Goal: Use online tool/utility: Utilize a website feature to perform a specific function

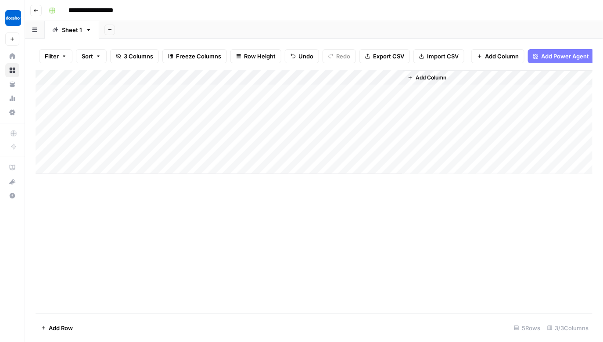
click at [340, 90] on div "Add Column" at bounding box center [314, 122] width 557 height 104
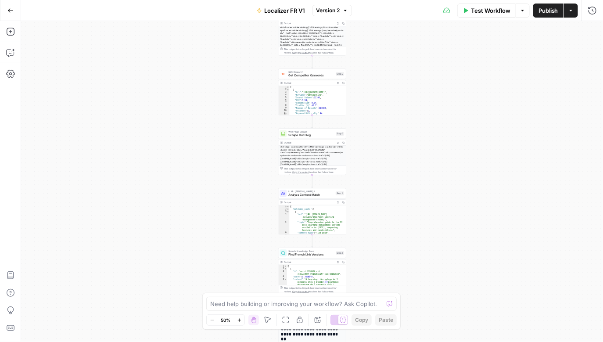
click at [426, 143] on div "Workflow Set Inputs Inputs Web Page Scrape Scrape Competitor French Blog Step 1…" at bounding box center [312, 181] width 582 height 321
drag, startPoint x: 426, startPoint y: 144, endPoint x: 437, endPoint y: 294, distance: 150.1
click at [437, 294] on div "Workflow Set Inputs Inputs Web Page Scrape Scrape Competitor French Blog Step 1…" at bounding box center [312, 181] width 582 height 321
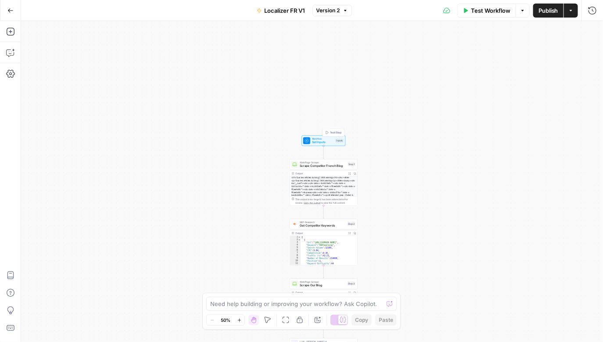
click at [325, 140] on span "Set Inputs" at bounding box center [323, 142] width 22 height 4
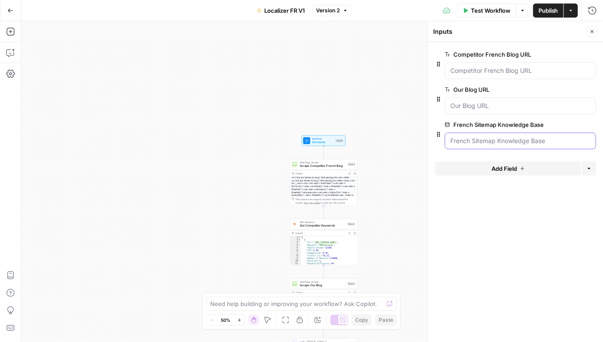
click at [531, 144] on Base "French Sitemap Knowledge Base" at bounding box center [521, 141] width 140 height 9
click at [486, 138] on Base "French Sitemap Knowledge Base" at bounding box center [521, 141] width 140 height 9
click at [487, 137] on Base "French Sitemap Knowledge Base" at bounding box center [521, 141] width 140 height 9
click at [573, 125] on button "edit field" at bounding box center [567, 124] width 34 height 11
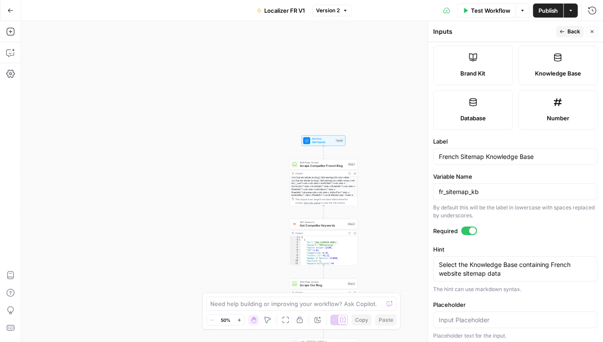
scroll to position [194, 0]
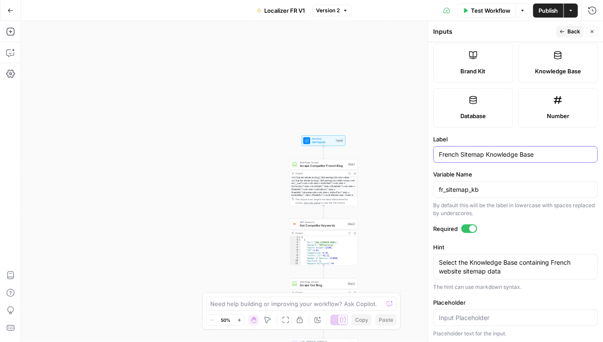
click at [503, 156] on input "French Sitemap Knowledge Base" at bounding box center [515, 154] width 153 height 9
click at [495, 185] on input "fr_sitemap_kb" at bounding box center [515, 189] width 153 height 9
click at [453, 311] on div at bounding box center [516, 317] width 165 height 17
click at [8, 72] on icon "button" at bounding box center [10, 73] width 9 height 9
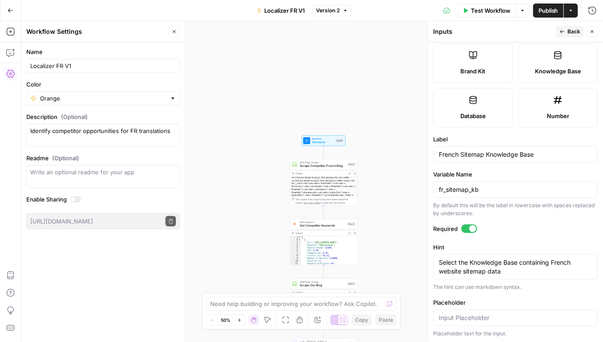
click at [498, 233] on div "Required" at bounding box center [516, 229] width 165 height 11
click at [10, 11] on icon "button" at bounding box center [10, 10] width 6 height 6
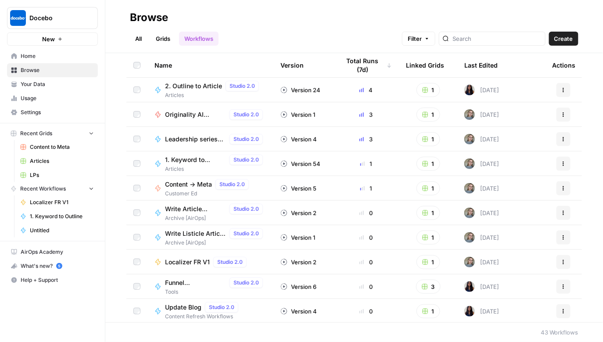
click at [53, 58] on span "Home" at bounding box center [57, 56] width 73 height 8
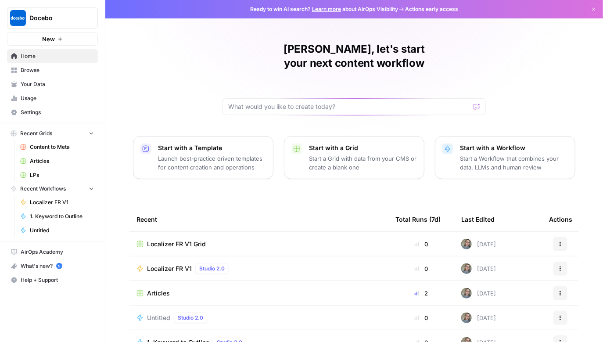
click at [32, 111] on span "Settings" at bounding box center [57, 112] width 73 height 8
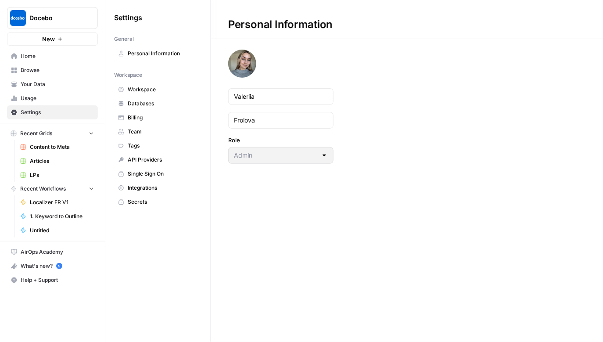
click at [149, 111] on link "Billing" at bounding box center [157, 118] width 87 height 14
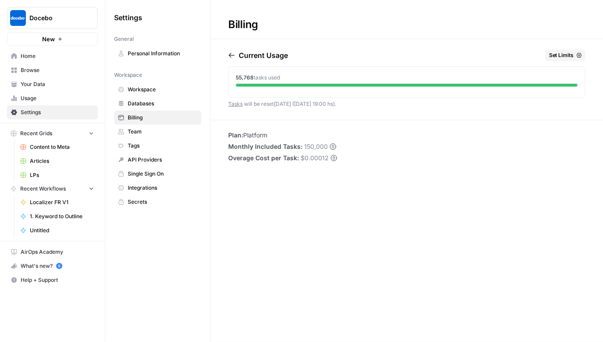
click at [152, 92] on span "Workspace" at bounding box center [163, 90] width 70 height 8
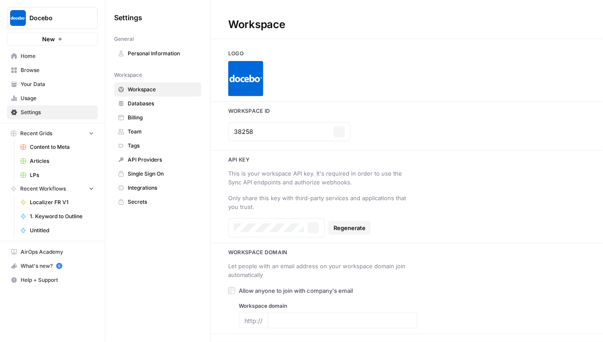
type input "docebo.com"
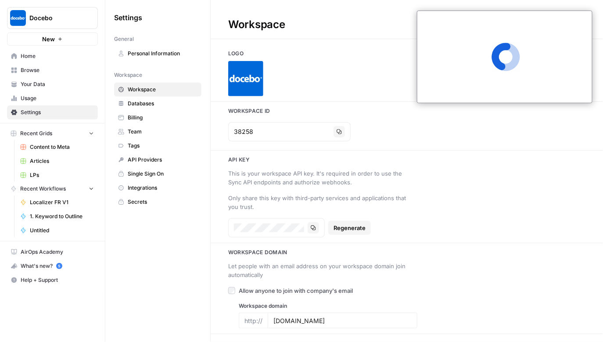
click at [149, 104] on span "Databases" at bounding box center [163, 104] width 70 height 8
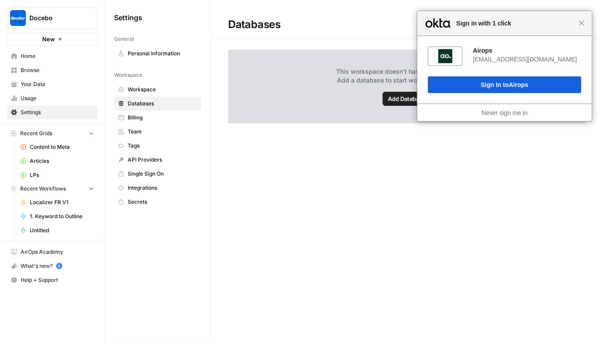
click at [152, 155] on link "API Providers" at bounding box center [157, 160] width 87 height 14
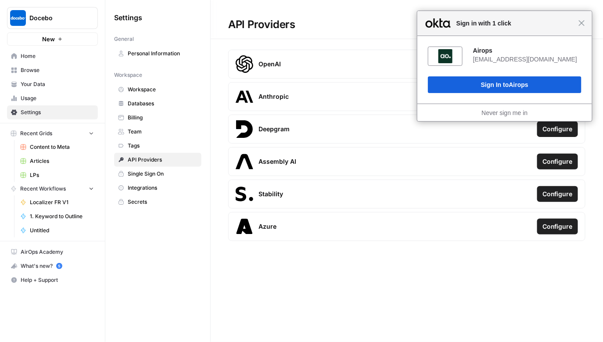
click at [155, 174] on span "Single Sign On" at bounding box center [163, 174] width 70 height 8
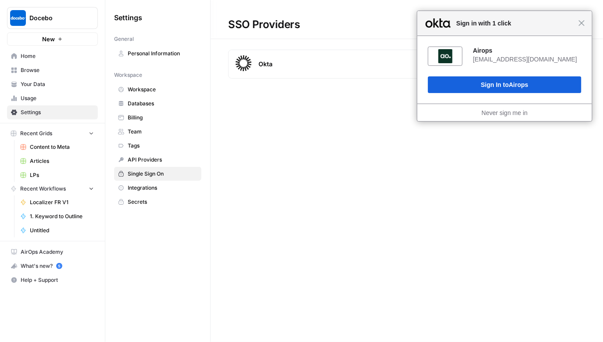
click at [158, 188] on span "Integrations" at bounding box center [163, 188] width 70 height 8
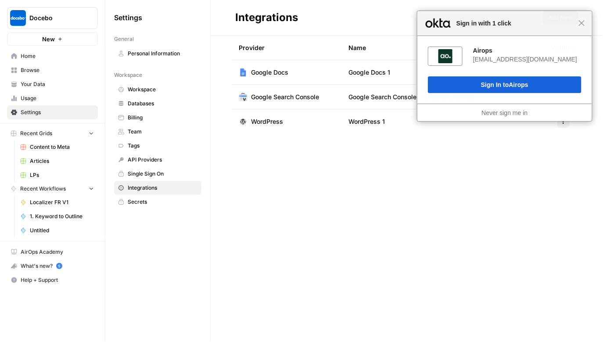
click at [157, 200] on span "Secrets" at bounding box center [163, 202] width 70 height 8
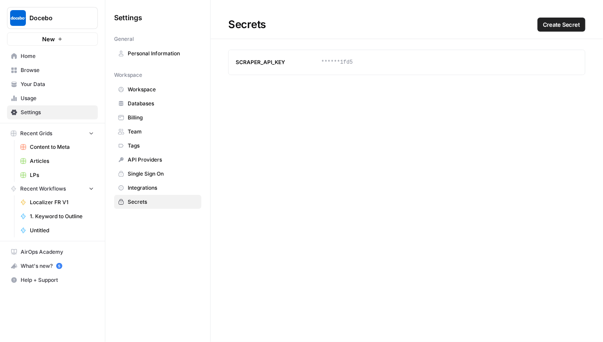
click at [61, 70] on span "Browse" at bounding box center [57, 70] width 73 height 8
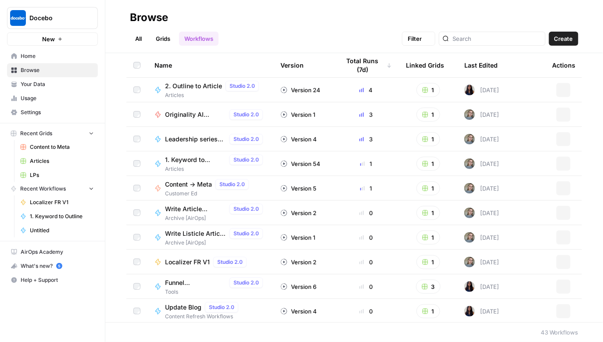
click at [61, 86] on span "Your Data" at bounding box center [57, 84] width 73 height 8
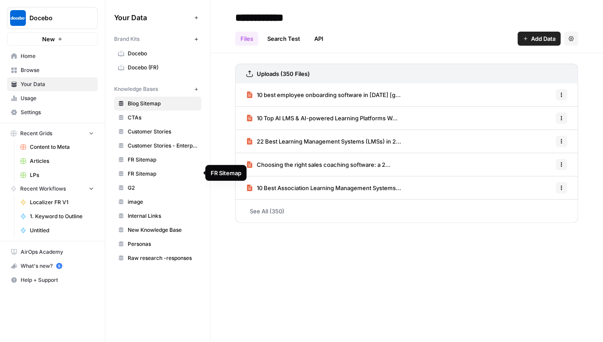
click at [171, 176] on span "FR Sitemap" at bounding box center [163, 174] width 70 height 8
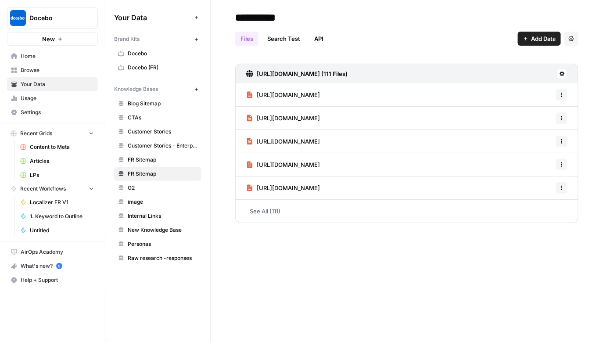
click at [162, 163] on link "FR Sitemap" at bounding box center [157, 160] width 87 height 14
click at [191, 162] on span "FR Sitemap" at bounding box center [163, 160] width 70 height 8
click at [567, 38] on button "Settings" at bounding box center [571, 39] width 14 height 14
click at [557, 60] on span "Delete Knowledge Base" at bounding box center [535, 59] width 65 height 9
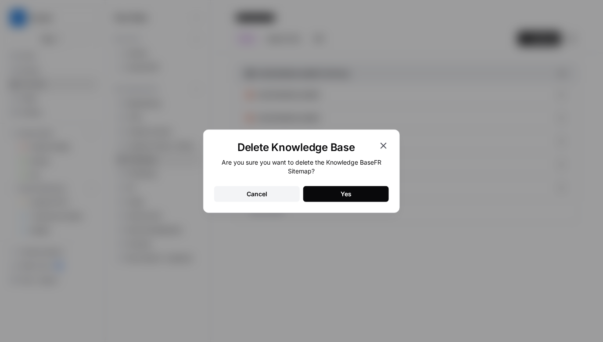
click at [347, 193] on div "Yes" at bounding box center [346, 194] width 11 height 9
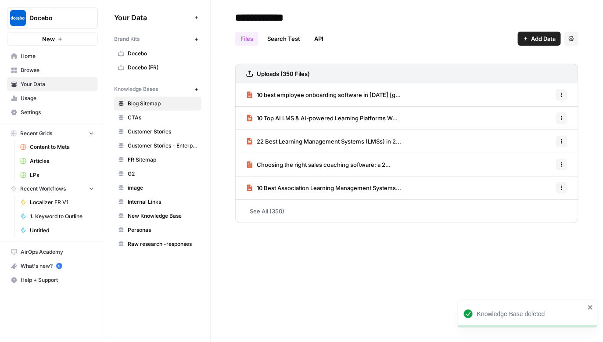
click at [173, 157] on span "FR Sitemap" at bounding box center [163, 160] width 70 height 8
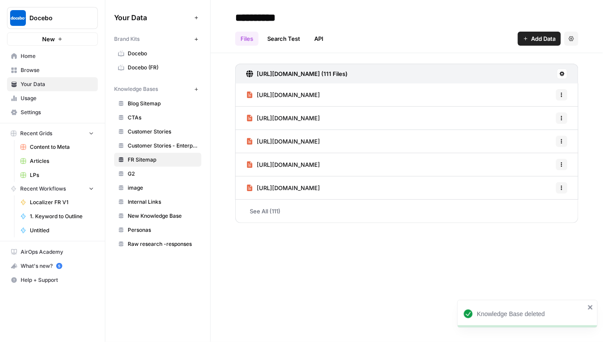
click at [295, 39] on link "Search Test" at bounding box center [283, 39] width 43 height 14
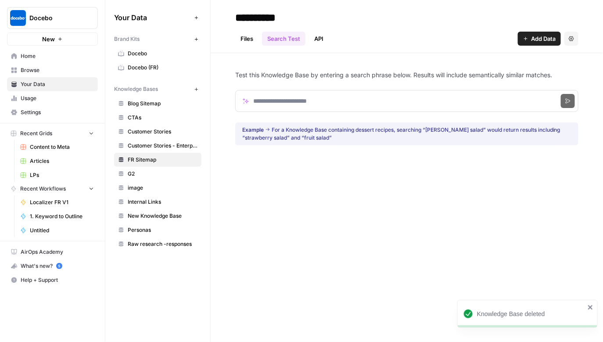
click at [321, 40] on link "API" at bounding box center [319, 39] width 20 height 14
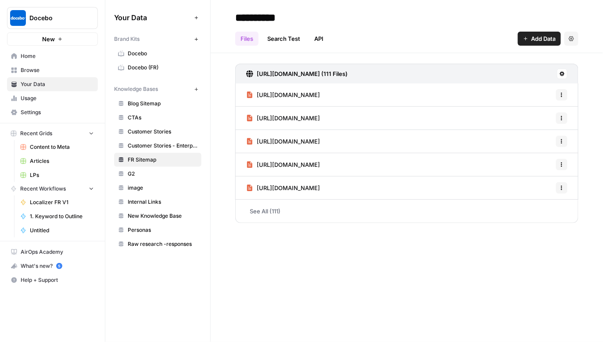
click at [25, 57] on span "Home" at bounding box center [57, 56] width 73 height 8
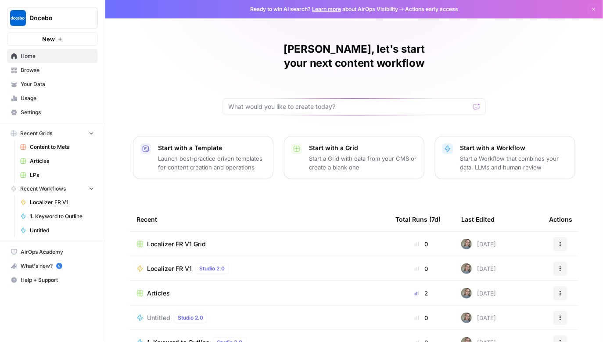
click at [189, 240] on span "Localizer FR V1 Grid" at bounding box center [176, 244] width 59 height 9
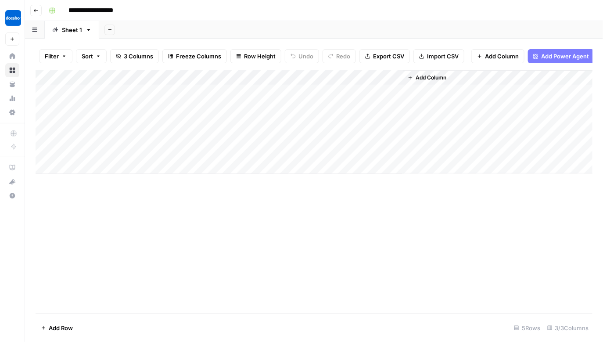
click at [385, 78] on div "Add Column" at bounding box center [314, 122] width 557 height 104
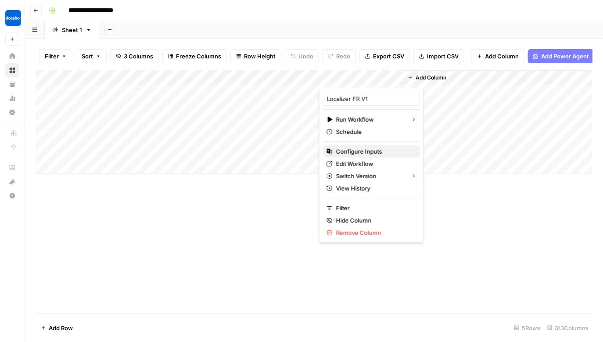
click at [360, 147] on span "Configure Inputs" at bounding box center [374, 151] width 77 height 9
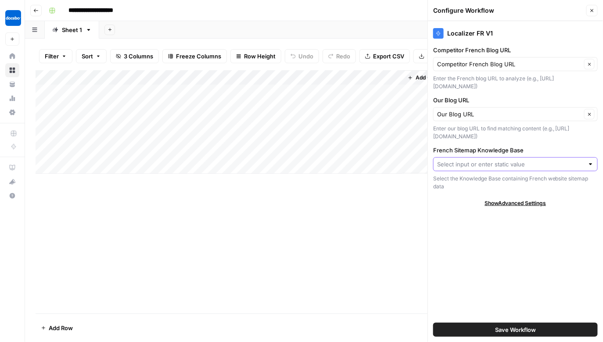
click at [508, 161] on input "French Sitemap Knowledge Base" at bounding box center [510, 164] width 147 height 9
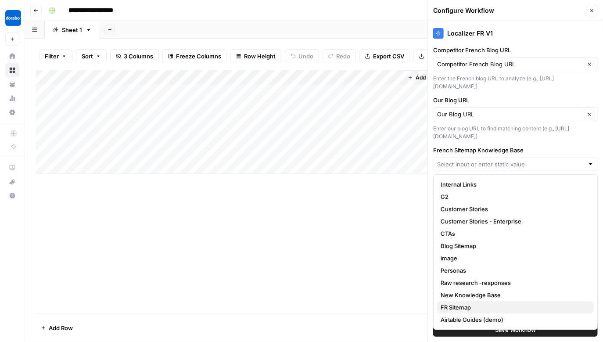
click at [486, 305] on span "FR Sitemap" at bounding box center [514, 307] width 146 height 9
type input "FR Sitemap"
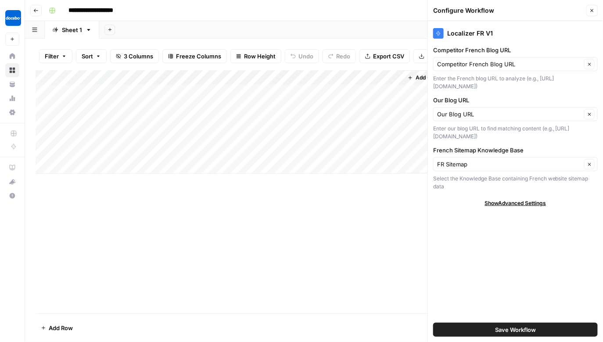
click at [510, 327] on span "Save Workflow" at bounding box center [515, 329] width 41 height 9
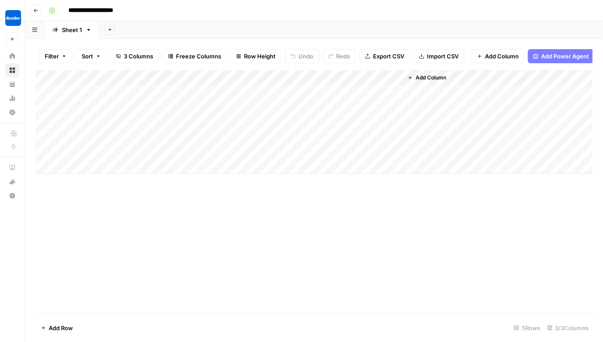
click at [360, 89] on div "Add Column" at bounding box center [314, 122] width 557 height 104
click at [361, 90] on div "Add Column" at bounding box center [314, 122] width 557 height 104
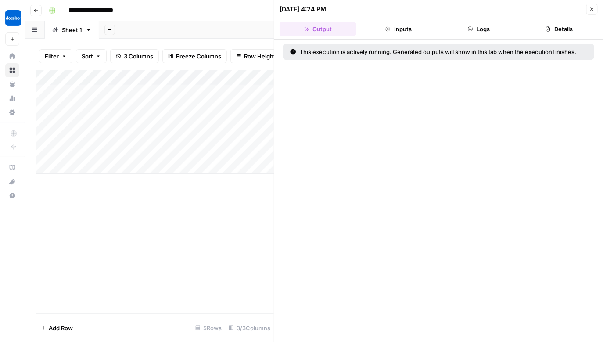
click at [590, 4] on button "Close" at bounding box center [591, 9] width 11 height 11
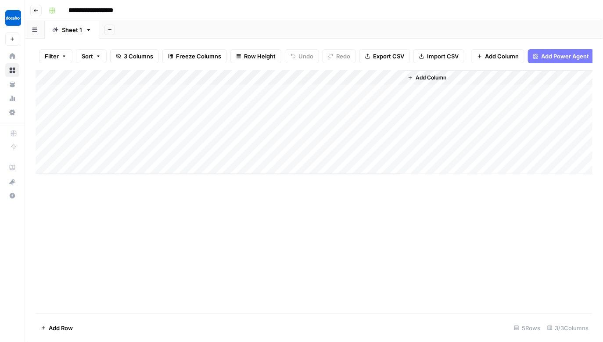
click at [33, 10] on icon "button" at bounding box center [35, 10] width 5 height 5
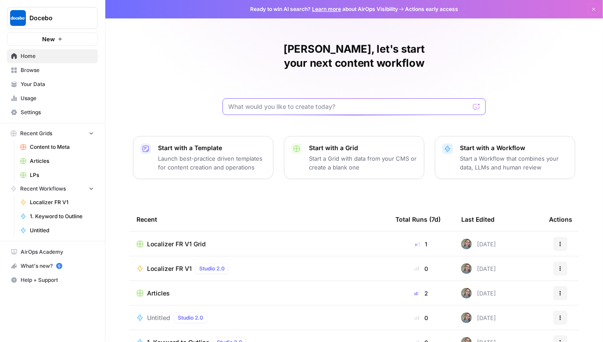
click at [349, 102] on input "text" at bounding box center [348, 106] width 241 height 9
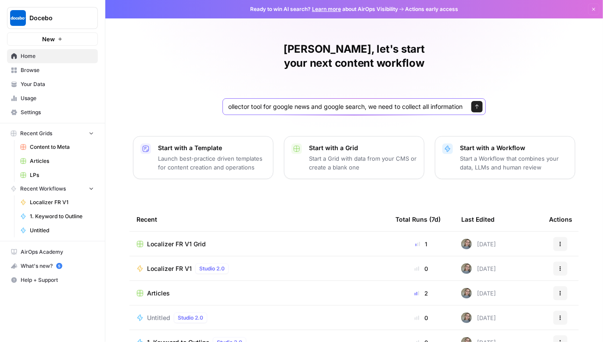
type input "let's build a mention collector tool for google news and google search, we need…"
click at [211, 240] on div "Localizer FR V1 Grid" at bounding box center [259, 244] width 245 height 9
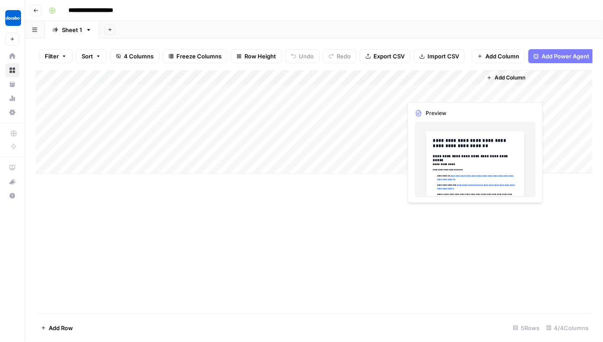
click at [446, 92] on div "Add Column" at bounding box center [314, 122] width 557 height 104
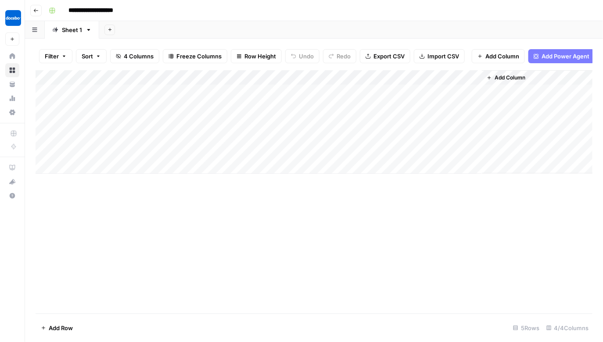
click at [469, 91] on div "Add Column" at bounding box center [314, 122] width 557 height 104
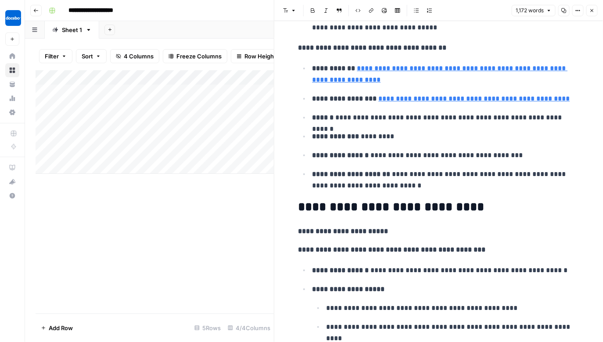
scroll to position [1322, 0]
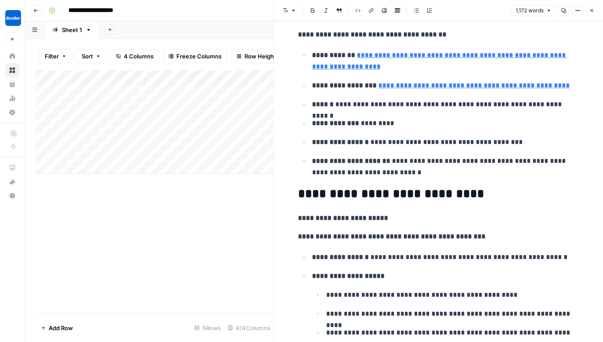
click at [591, 7] on button "Close" at bounding box center [591, 10] width 11 height 11
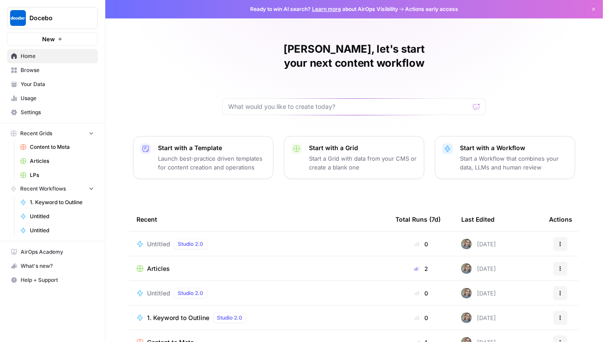
click at [53, 69] on span "Browse" at bounding box center [57, 70] width 73 height 8
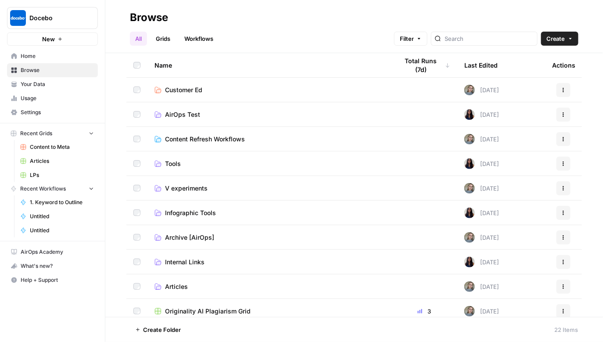
click at [202, 137] on span "Content Refresh Workflows" at bounding box center [205, 139] width 80 height 9
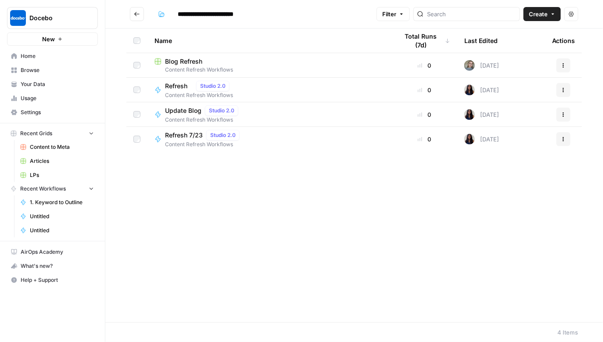
click at [196, 64] on span "Blog Refresh" at bounding box center [183, 61] width 37 height 9
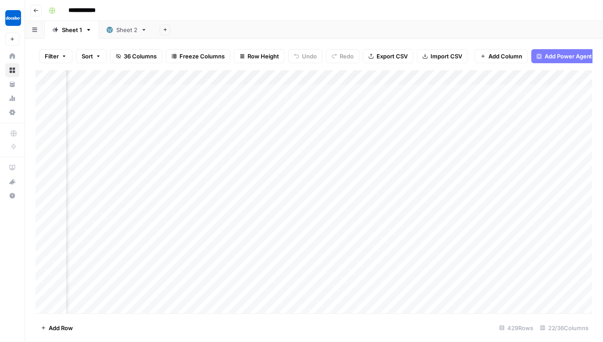
scroll to position [0, 401]
click at [304, 77] on div "Add Column" at bounding box center [314, 191] width 557 height 243
click at [176, 76] on div "Add Column" at bounding box center [314, 191] width 557 height 243
click at [389, 130] on div "Add Column" at bounding box center [314, 191] width 557 height 243
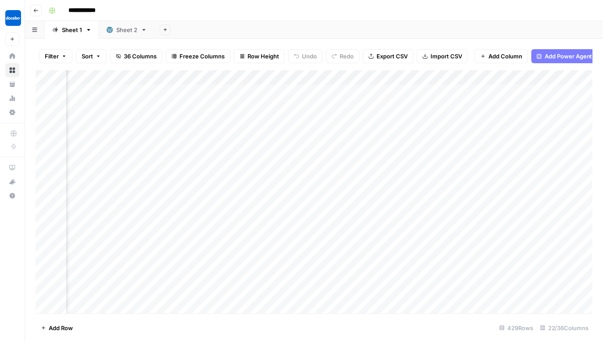
click at [439, 78] on div "Add Column" at bounding box center [314, 191] width 557 height 243
click at [530, 168] on div "Add Column" at bounding box center [314, 191] width 557 height 243
click at [34, 10] on icon "button" at bounding box center [35, 10] width 5 height 5
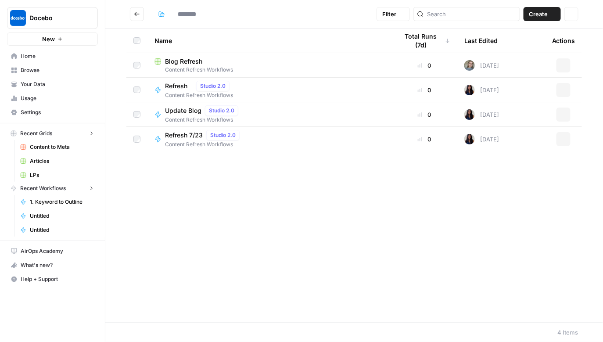
type input "**********"
click at [135, 14] on icon "Go back" at bounding box center [136, 14] width 5 height 4
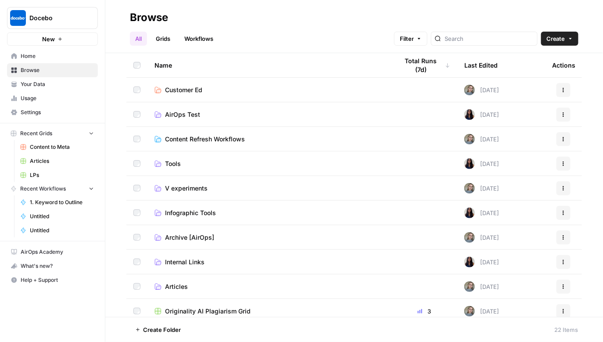
click at [105, 17] on icon "button" at bounding box center [107, 17] width 6 height 6
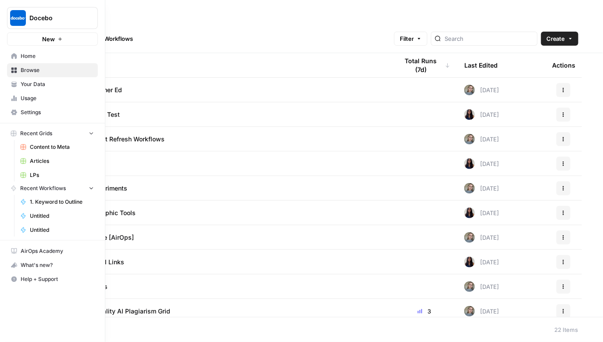
click at [21, 57] on span "Home" at bounding box center [57, 56] width 73 height 8
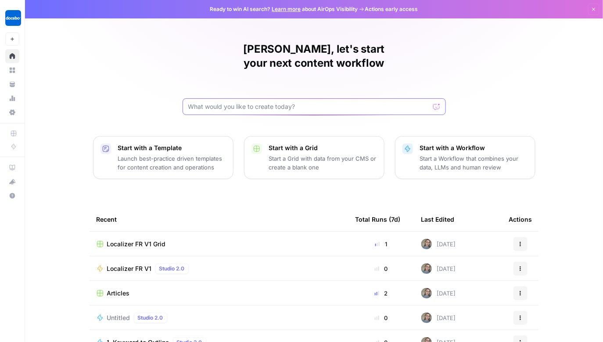
click at [269, 102] on input "text" at bounding box center [308, 106] width 241 height 9
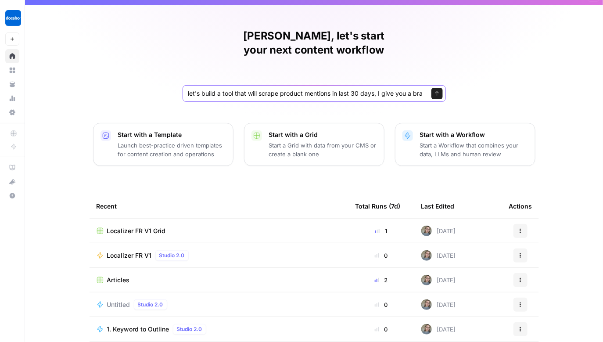
drag, startPoint x: 278, startPoint y: 78, endPoint x: 149, endPoint y: 76, distance: 129.1
click at [148, 76] on div "Valeriia, let's start your next content workflow let's build a tool that will s…" at bounding box center [314, 196] width 578 height 418
click at [255, 89] on input "let's build a tool that will scrape product mentions in last 30 days, I give yo…" at bounding box center [305, 93] width 234 height 9
drag, startPoint x: 255, startPoint y: 82, endPoint x: 336, endPoint y: 84, distance: 81.2
click at [336, 85] on div "let's build a tool that will scrape product mentions in last 30 days, I give yo…" at bounding box center [314, 93] width 263 height 17
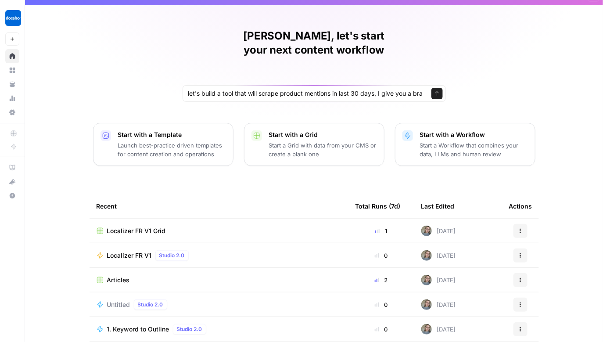
click at [336, 85] on div "let's build a tool that will scrape product mentions in last 30 days, I give yo…" at bounding box center [314, 93] width 263 height 17
click at [382, 89] on input "let's build a tool that will scrape product mentions in last 30 days, I give yo…" at bounding box center [305, 93] width 234 height 9
drag, startPoint x: 382, startPoint y: 77, endPoint x: 433, endPoint y: 86, distance: 51.4
click at [433, 86] on div "let's build a tool that will scrape product mentions in last 30 days, I give yo…" at bounding box center [314, 93] width 263 height 17
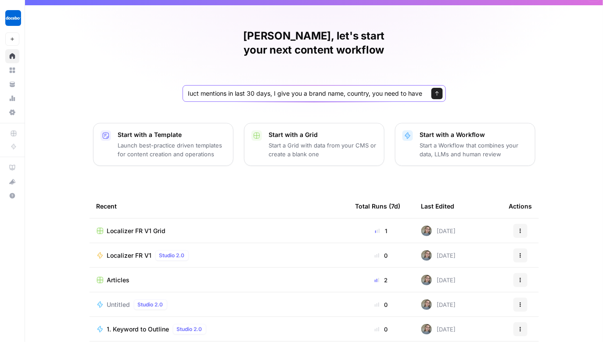
click at [361, 89] on input "let's build a tool that will scrape product mentions in last 30 days, I give yo…" at bounding box center [305, 93] width 234 height 9
click at [422, 89] on input "let's build a tool that will scrape product mentions in last 30 days, I give yo…" at bounding box center [305, 93] width 234 height 9
click at [412, 89] on input "let's build a tool that will scrape product mentions in last 30 days, I give yo…" at bounding box center [305, 93] width 234 height 9
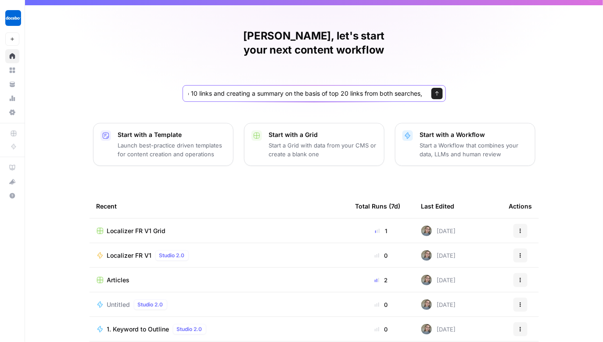
type input "let's build a tool that will scrape product mentions in last 30 days, I give yo…"
click button "Send" at bounding box center [436, 93] width 11 height 11
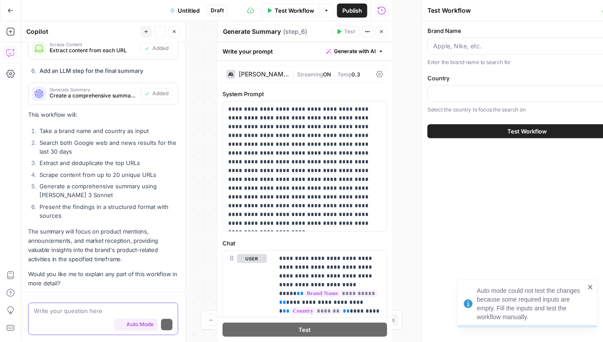
scroll to position [635, 0]
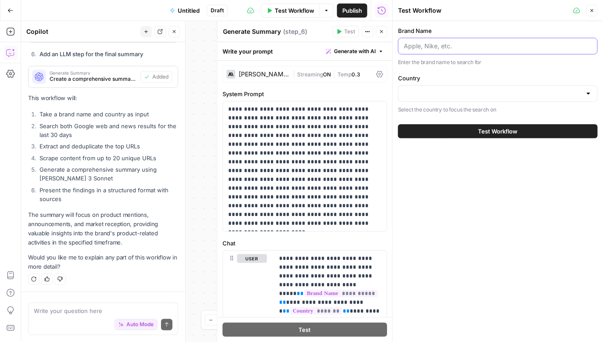
click at [463, 44] on input "Brand Name" at bounding box center [498, 46] width 188 height 9
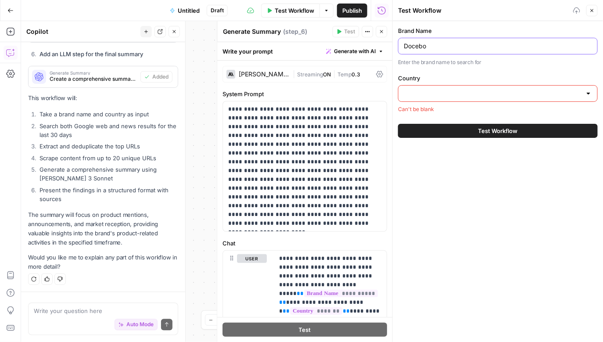
type input "Docebo"
click at [465, 97] on div at bounding box center [498, 93] width 200 height 17
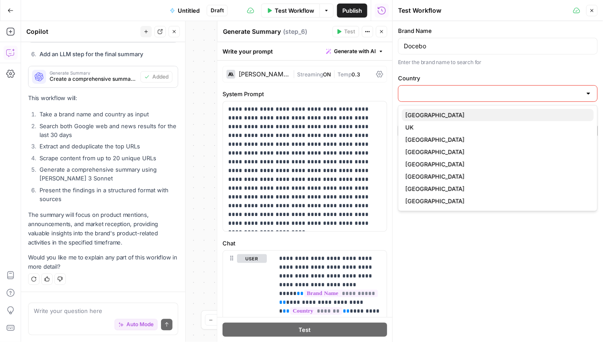
click at [440, 117] on span "[GEOGRAPHIC_DATA]" at bounding box center [496, 115] width 181 height 9
type input "[GEOGRAPHIC_DATA]"
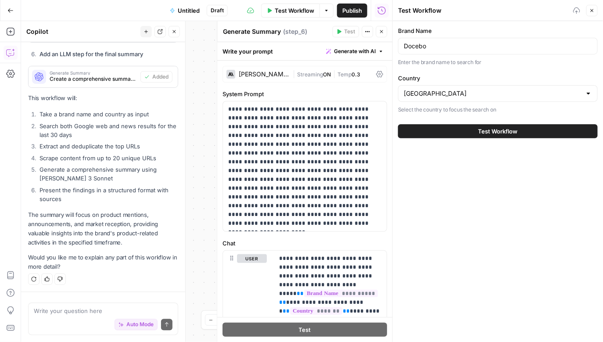
click at [463, 128] on button "Test Workflow" at bounding box center [498, 131] width 200 height 14
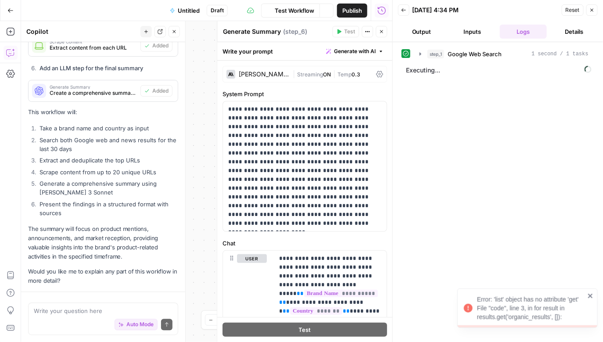
scroll to position [646, 0]
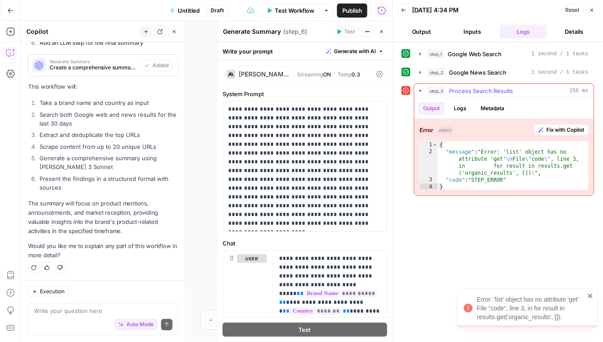
click at [559, 132] on span "Fix with Copilot" at bounding box center [566, 130] width 38 height 8
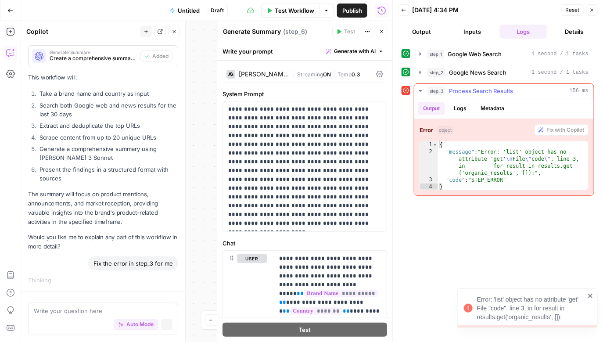
scroll to position [633, 0]
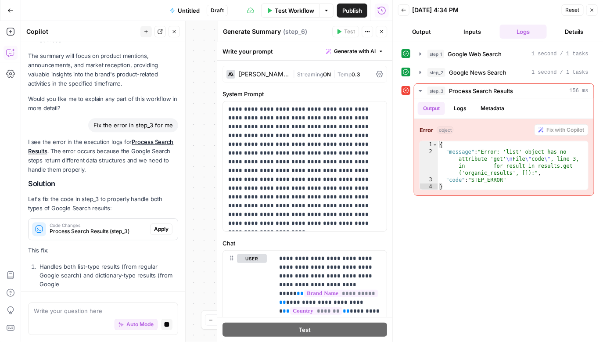
click at [376, 31] on button "Close" at bounding box center [381, 31] width 11 height 11
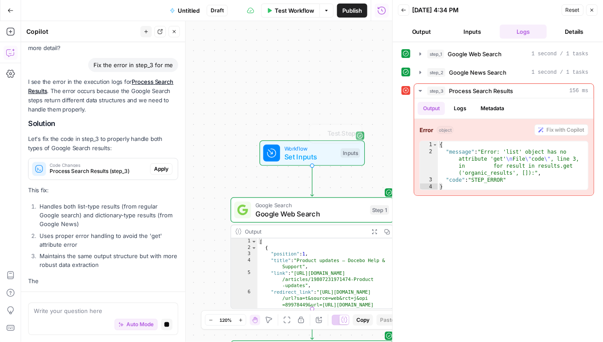
click at [320, 155] on span "Set Inputs" at bounding box center [310, 156] width 52 height 11
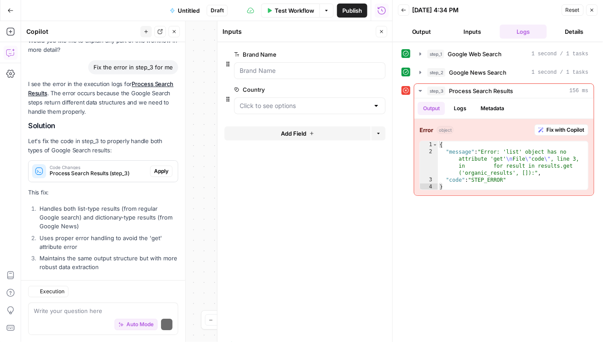
scroll to position [898, 0]
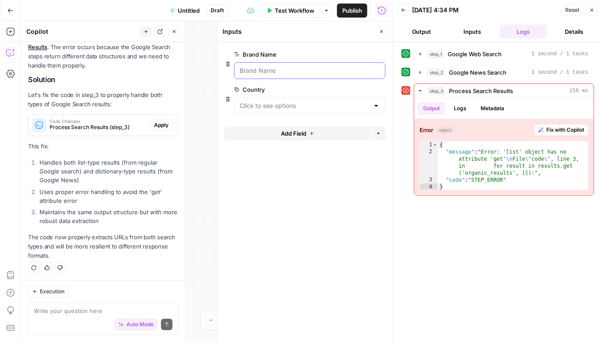
click at [281, 68] on Name "Brand Name" at bounding box center [310, 70] width 140 height 9
click at [286, 106] on input "Country" at bounding box center [304, 105] width 129 height 9
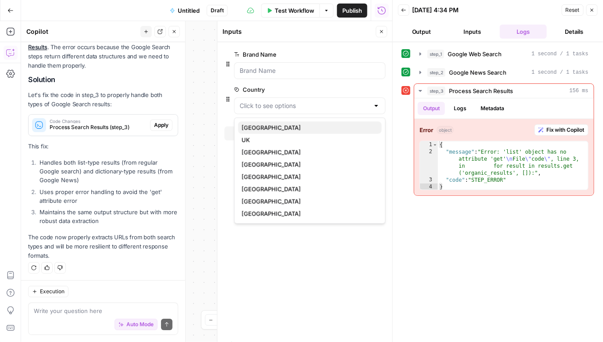
click at [268, 127] on span "[GEOGRAPHIC_DATA]" at bounding box center [308, 127] width 133 height 9
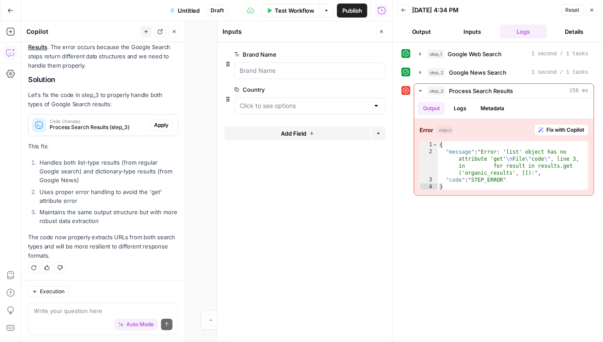
click at [376, 108] on div at bounding box center [376, 105] width 7 height 9
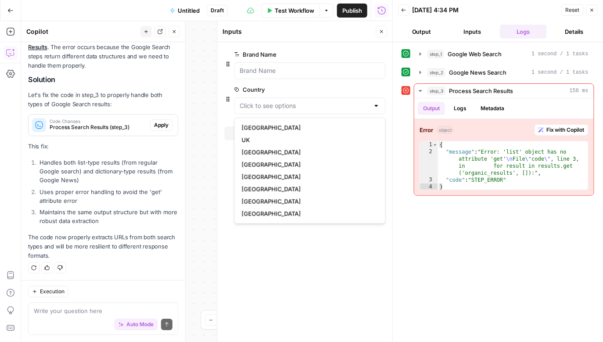
click at [200, 66] on div "Workflow Set Inputs Inputs Google Search Google Web Search Step 1 Output Expand…" at bounding box center [206, 181] width 371 height 321
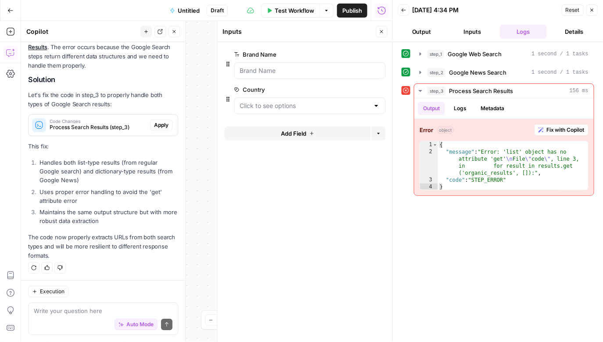
click at [161, 125] on span "Apply" at bounding box center [161, 125] width 14 height 8
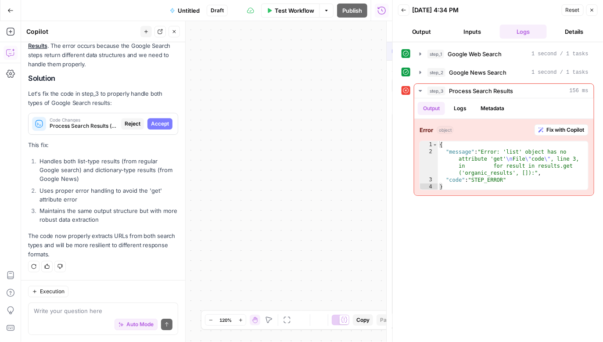
scroll to position [884, 0]
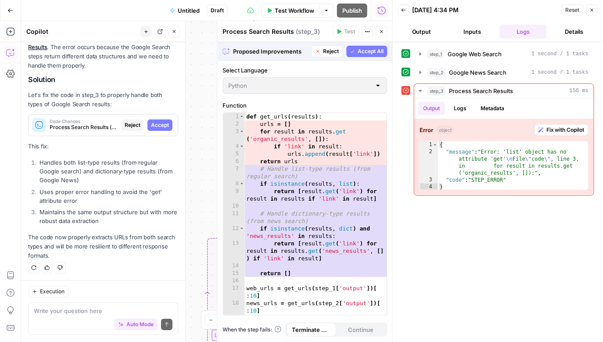
click at [380, 52] on span "Accept All" at bounding box center [371, 51] width 26 height 8
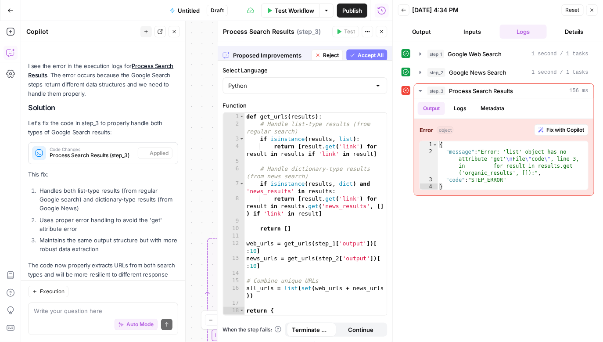
scroll to position [912, 0]
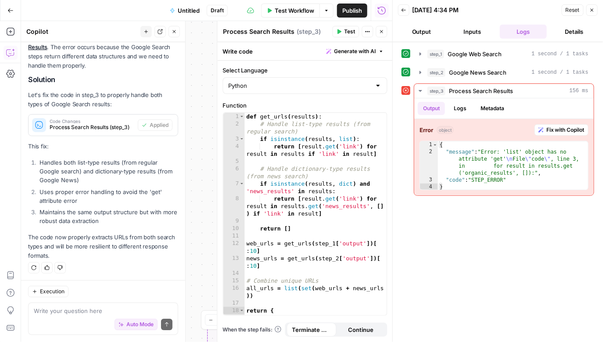
click at [352, 32] on span "Test" at bounding box center [350, 32] width 11 height 8
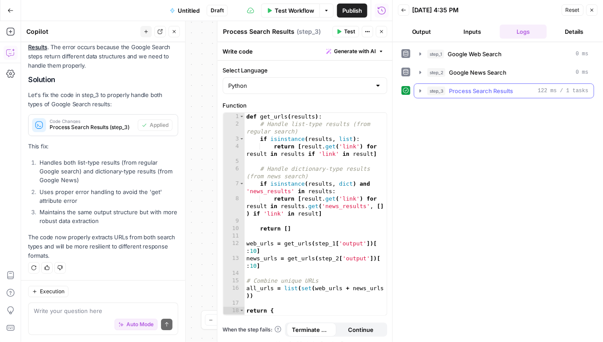
click at [421, 90] on icon "button" at bounding box center [421, 90] width 2 height 3
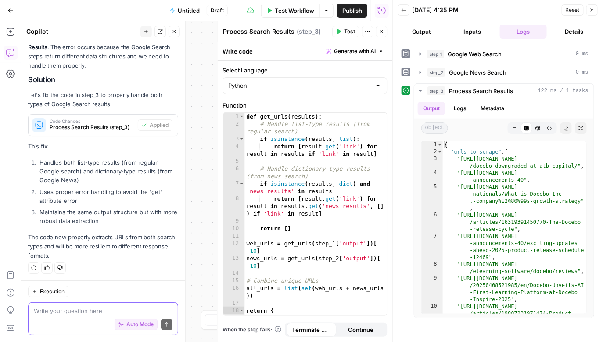
click at [68, 311] on textarea at bounding box center [103, 310] width 139 height 9
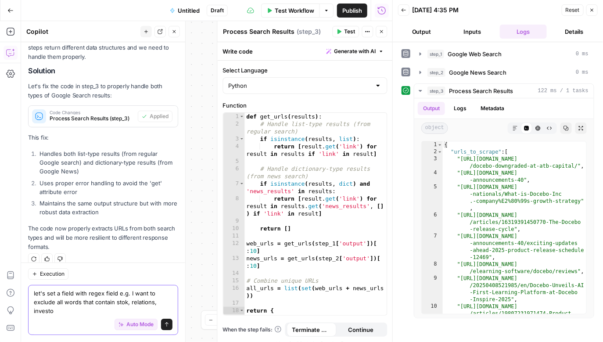
scroll to position [929, 0]
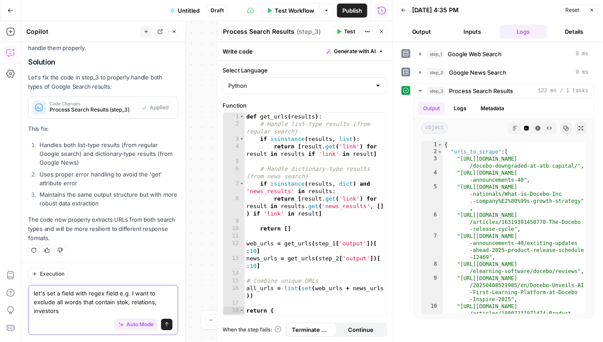
click at [123, 303] on textarea "let's set a field with regex field e.g. I want to exclude all words that contai…" at bounding box center [103, 302] width 139 height 26
click at [115, 303] on textarea "let's set a field with regex field e.g. I want to exclude all words that contai…" at bounding box center [103, 302] width 139 height 26
click at [126, 302] on textarea "let's set a field with regex field e.g. I want to exclude all words that contai…" at bounding box center [103, 302] width 139 height 26
click at [117, 302] on textarea "let's set a field with regex field e.g. I want to exclude all words that contai…" at bounding box center [103, 302] width 139 height 26
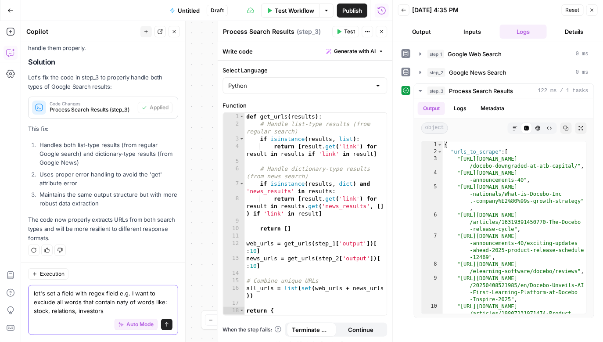
click at [117, 302] on textarea "let's set a field with regex field e.g. I want to exclude all words that contai…" at bounding box center [103, 302] width 139 height 26
type textarea "let's set a field with regex field e.g. I want to exclude all words that contai…"
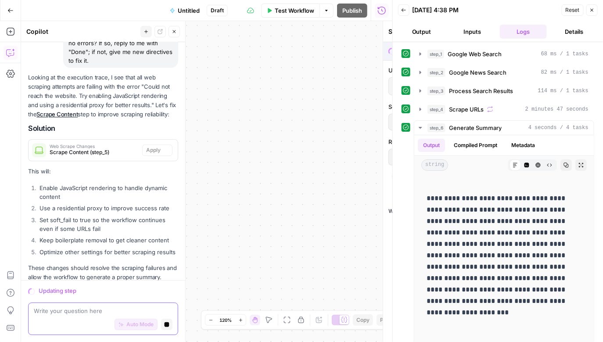
scroll to position [1824, 0]
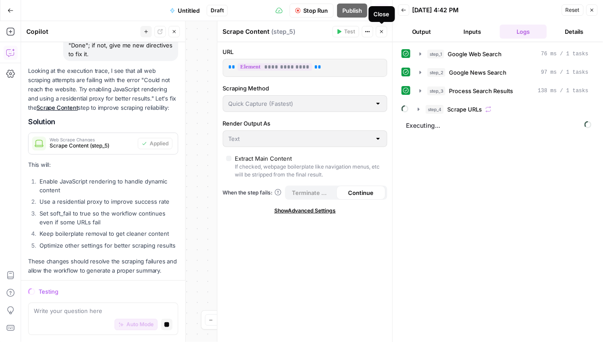
click at [382, 31] on icon "button" at bounding box center [381, 31] width 5 height 5
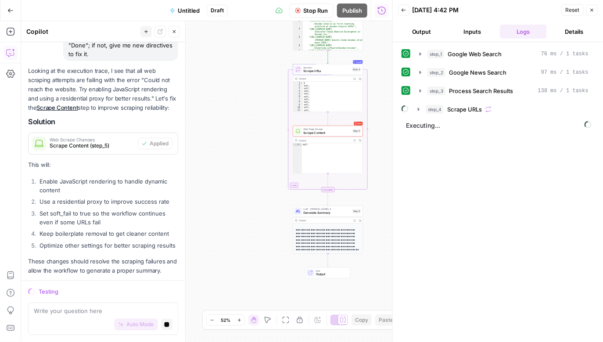
scroll to position [0, 0]
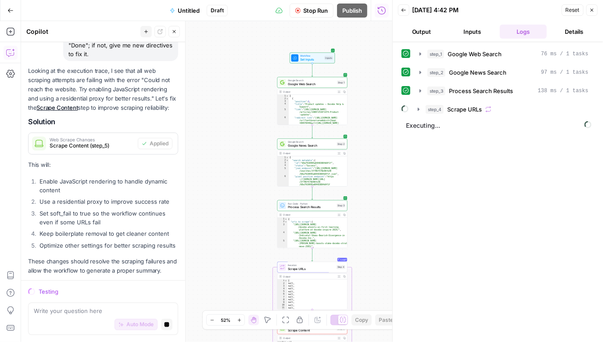
click at [311, 61] on span "Set Inputs" at bounding box center [311, 59] width 22 height 4
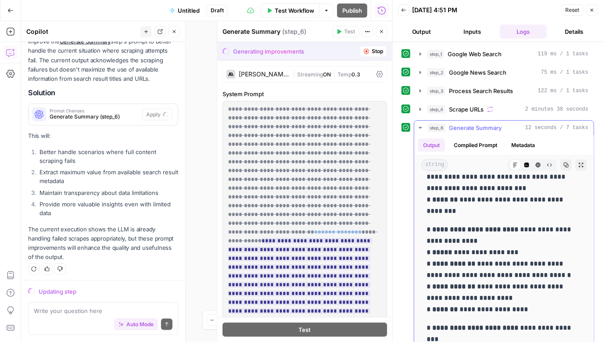
scroll to position [269, 0]
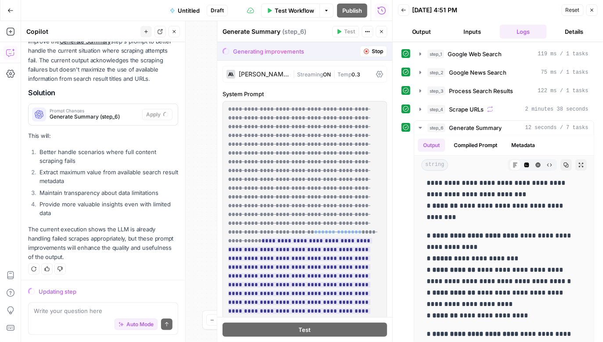
click at [99, 315] on div "Auto Mode Send" at bounding box center [103, 324] width 139 height 19
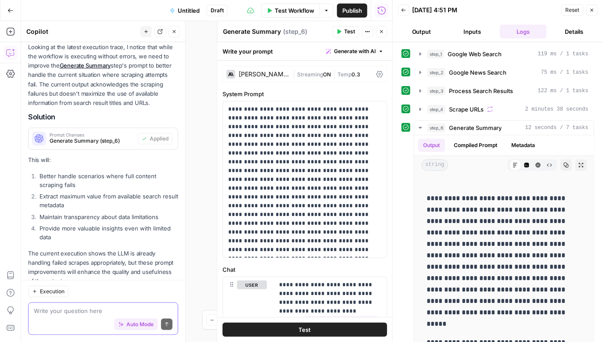
scroll to position [2442, 0]
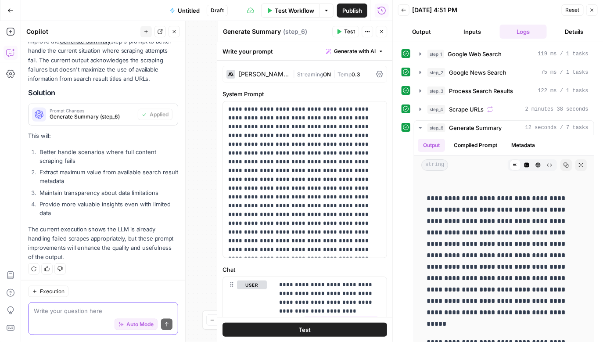
click at [71, 310] on textarea at bounding box center [103, 310] width 139 height 9
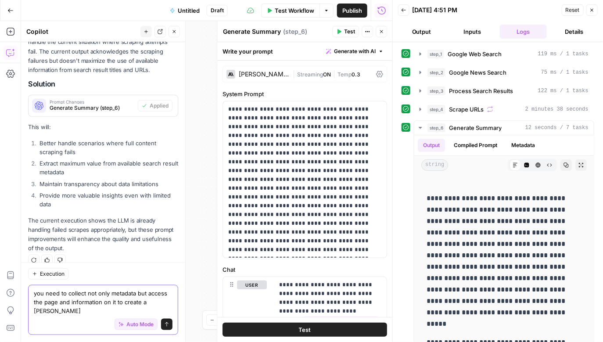
type textarea "you need to collect not only metadata but access the page and information on it…"
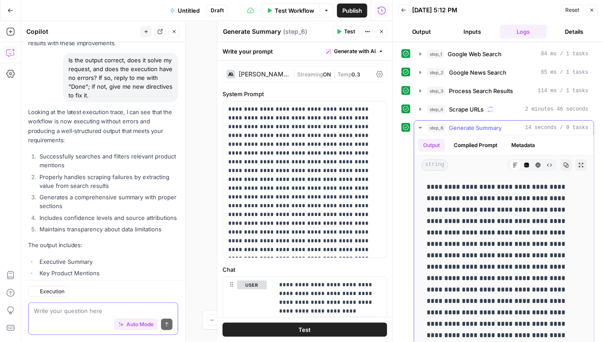
scroll to position [3623, 0]
